Goal: Task Accomplishment & Management: Use online tool/utility

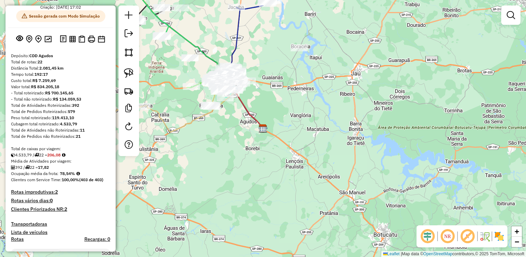
scroll to position [34, 0]
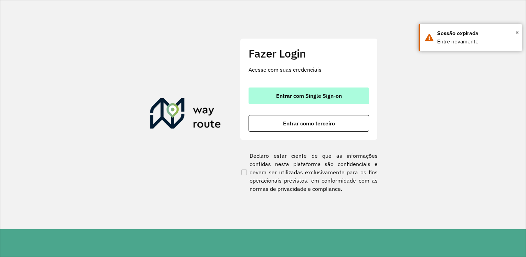
click at [326, 96] on span "Entrar com Single Sign-on" at bounding box center [309, 96] width 66 height 6
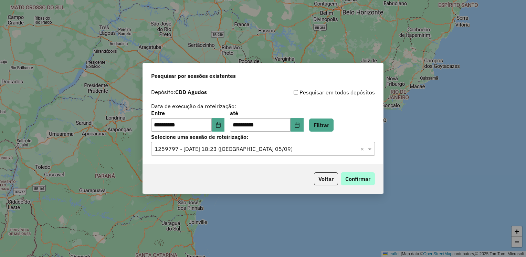
click at [353, 178] on button "Confirmar" at bounding box center [358, 178] width 34 height 13
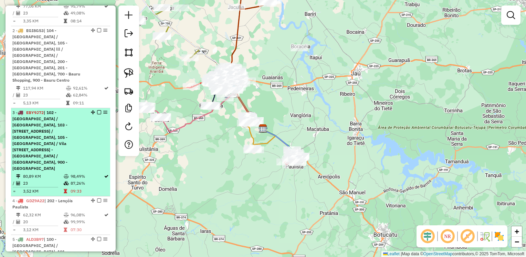
scroll to position [413, 0]
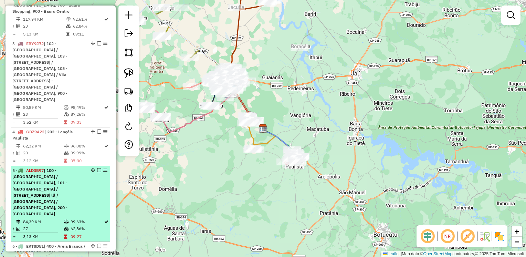
click at [55, 167] on div "5 - ALD3B97 | 100 - Parque das Nações / Parque Rossi, 101 - Nova Bauru / Parque…" at bounding box center [48, 192] width 73 height 50
select select "**********"
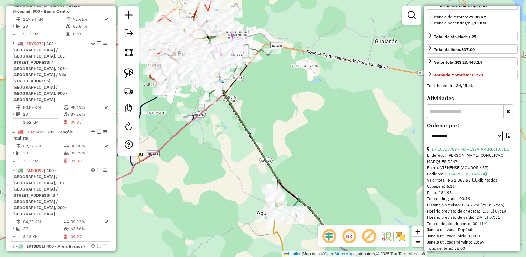
scroll to position [207, 0]
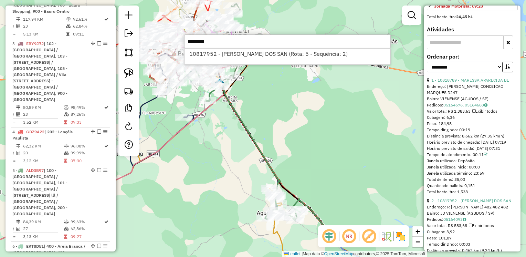
type input "********"
click at [383, 106] on div "Janela de atendimento Grade de atendimento Capacidade Transportadoras Veículos …" at bounding box center [263, 128] width 526 height 257
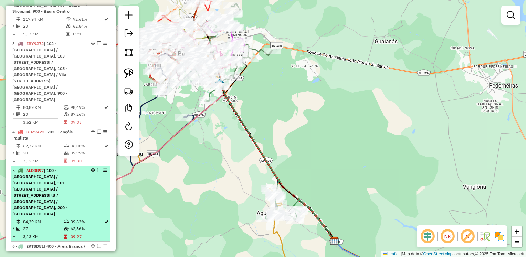
click at [49, 168] on span "| 100 - Parque das Nações / Parque Rossi, 101 - Nova Bauru / Parque São Geraldo…" at bounding box center [39, 192] width 55 height 49
select select "**********"
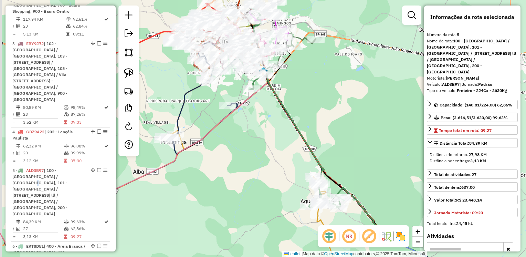
drag, startPoint x: 279, startPoint y: 134, endPoint x: 305, endPoint y: 182, distance: 54.4
click at [305, 182] on div "Janela de atendimento Grade de atendimento Capacidade Transportadoras Veículos …" at bounding box center [263, 128] width 526 height 257
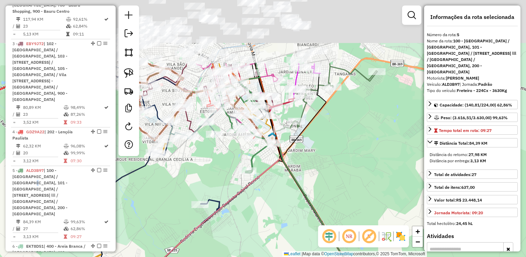
drag, startPoint x: 351, startPoint y: 99, endPoint x: 360, endPoint y: 206, distance: 107.4
click at [360, 206] on div "Janela de atendimento Grade de atendimento Capacidade Transportadoras Veículos …" at bounding box center [263, 128] width 526 height 257
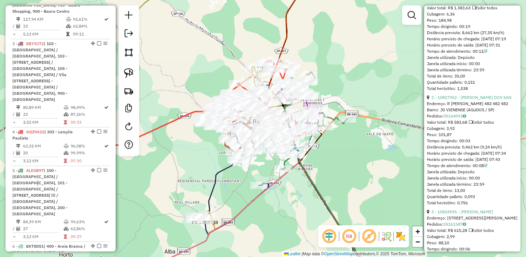
scroll to position [344, 0]
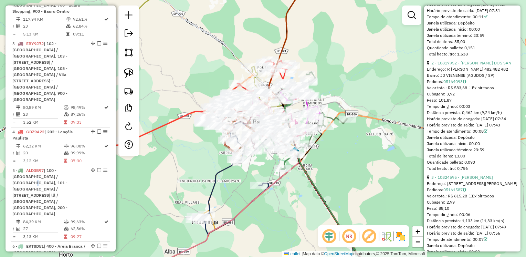
drag, startPoint x: 514, startPoint y: 177, endPoint x: 430, endPoint y: 178, distance: 84.0
click at [430, 178] on div "3 - 10824595 - FRANCILENE CRISTINA" at bounding box center [472, 177] width 91 height 6
copy div "3 - 10824595 - FRANCILENE CRISTINA"
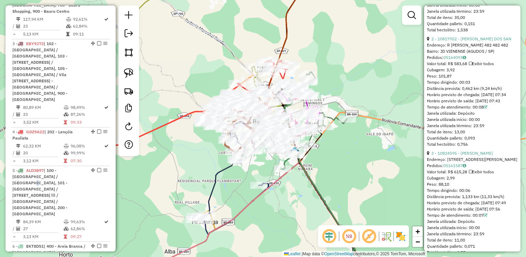
scroll to position [379, 0]
